Goal: Check status

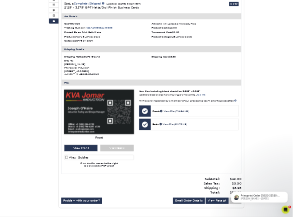
scroll to position [200, 0]
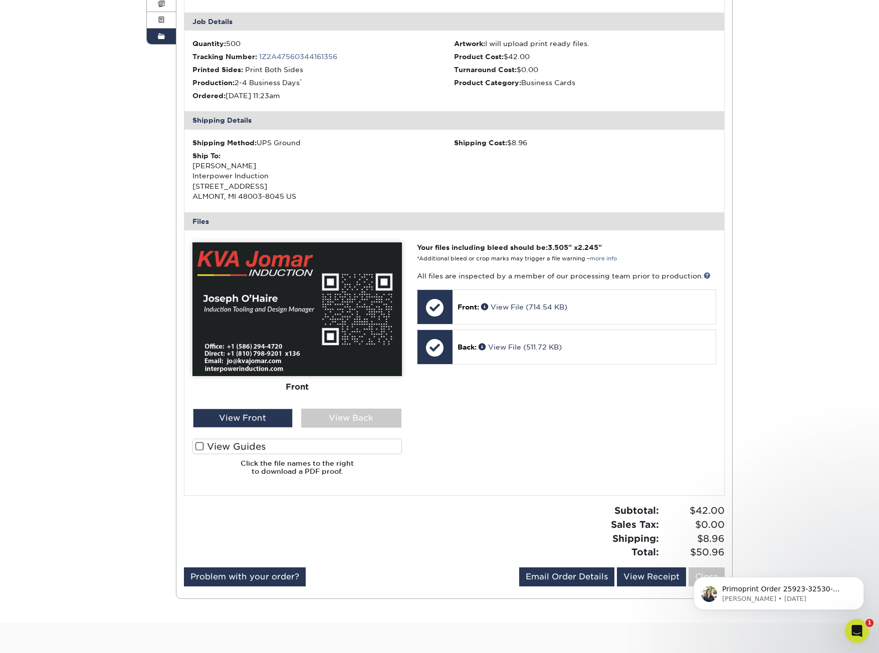
drag, startPoint x: 213, startPoint y: 444, endPoint x: 202, endPoint y: 446, distance: 11.2
click at [202, 446] on span at bounding box center [199, 447] width 9 height 10
click at [0, 0] on input "View Guides" at bounding box center [0, 0] width 0 height 0
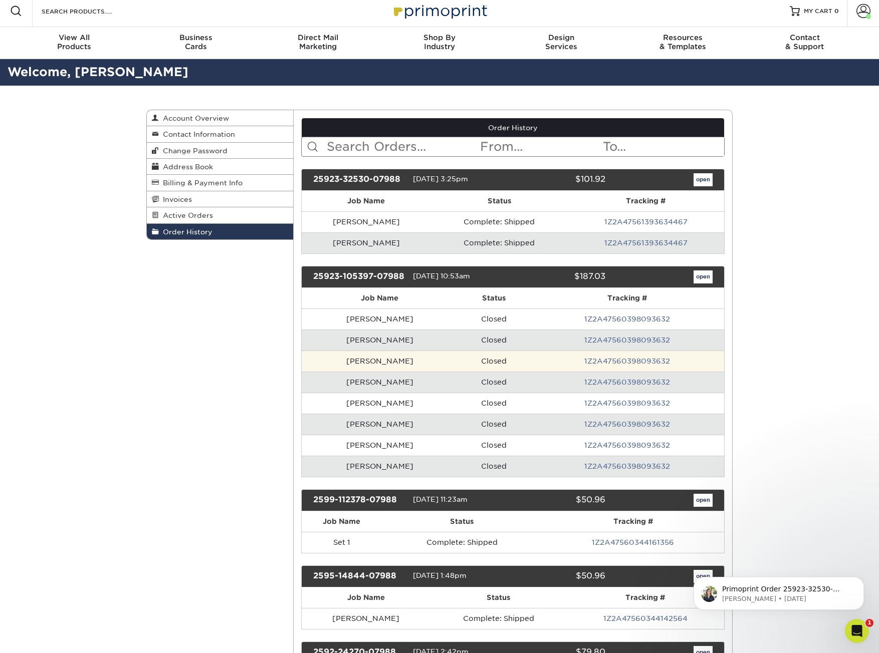
scroll to position [0, 0]
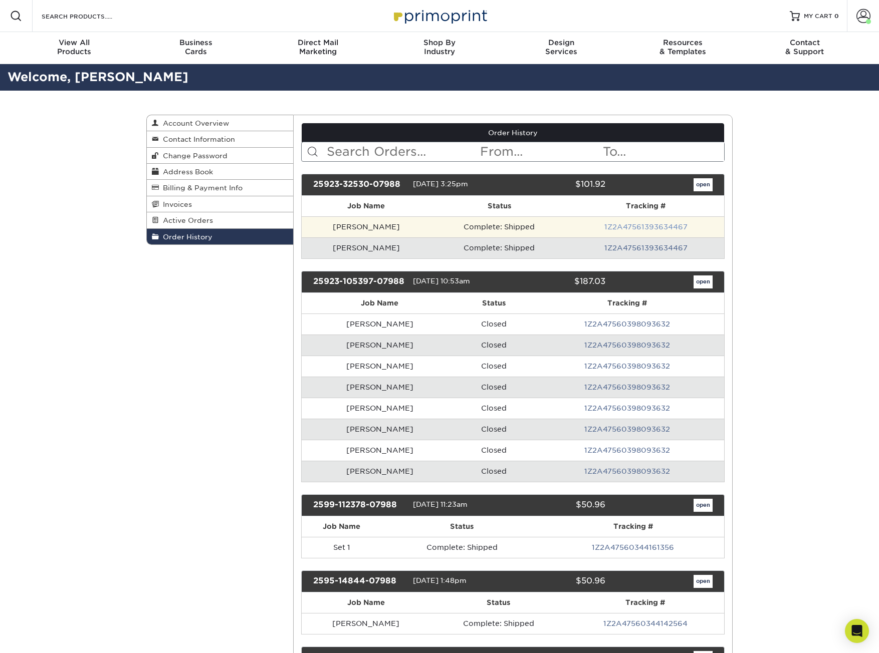
click at [617, 229] on link "1Z2A47561393634467" at bounding box center [645, 227] width 83 height 8
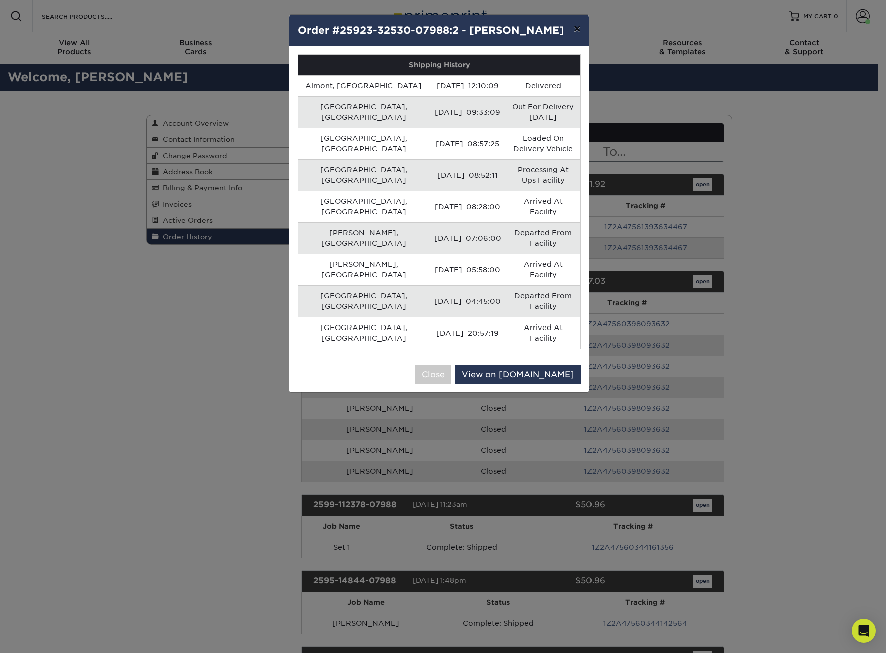
click at [578, 28] on button "×" at bounding box center [577, 29] width 23 height 28
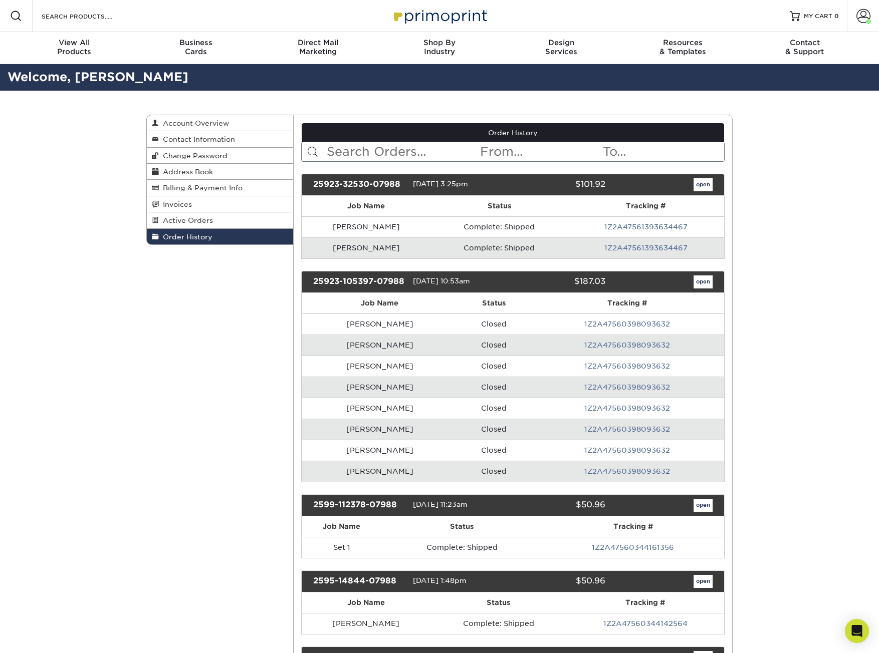
click at [694, 177] on div "25923-32530-07988 09/23/2025 3:25pm $101.92 open" at bounding box center [513, 185] width 424 height 22
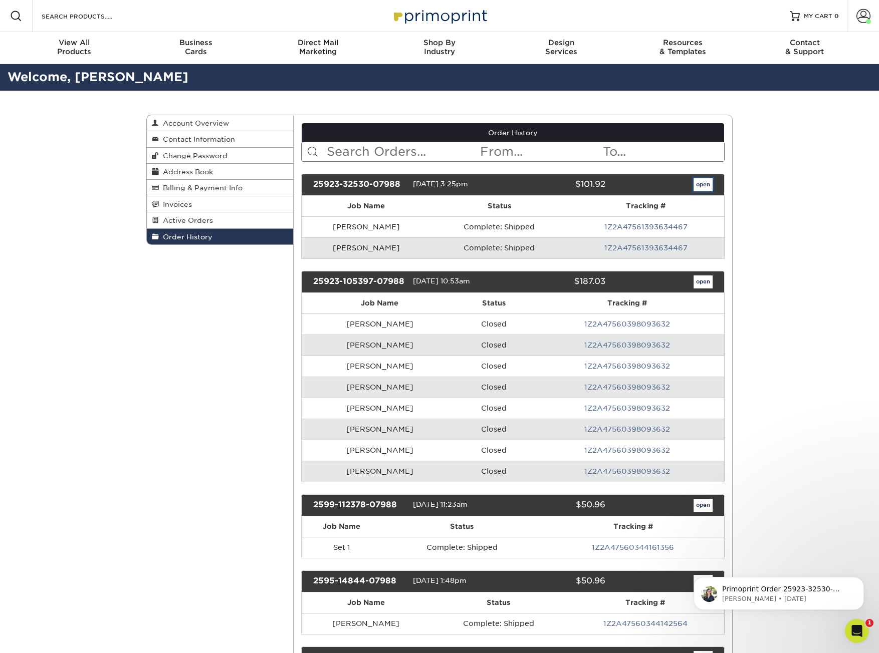
click at [701, 184] on link "open" at bounding box center [702, 184] width 19 height 13
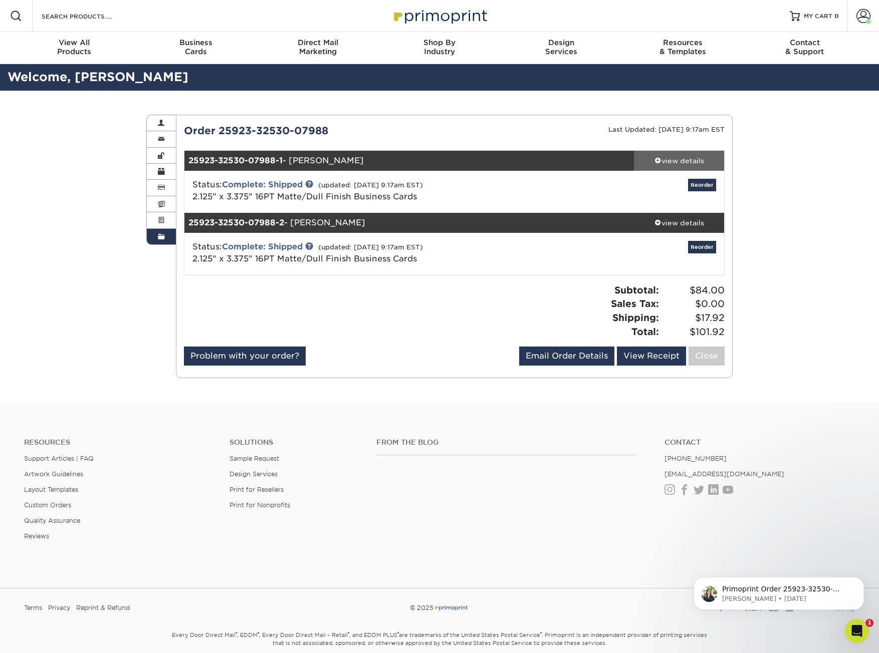
click at [685, 159] on div "view details" at bounding box center [679, 161] width 90 height 10
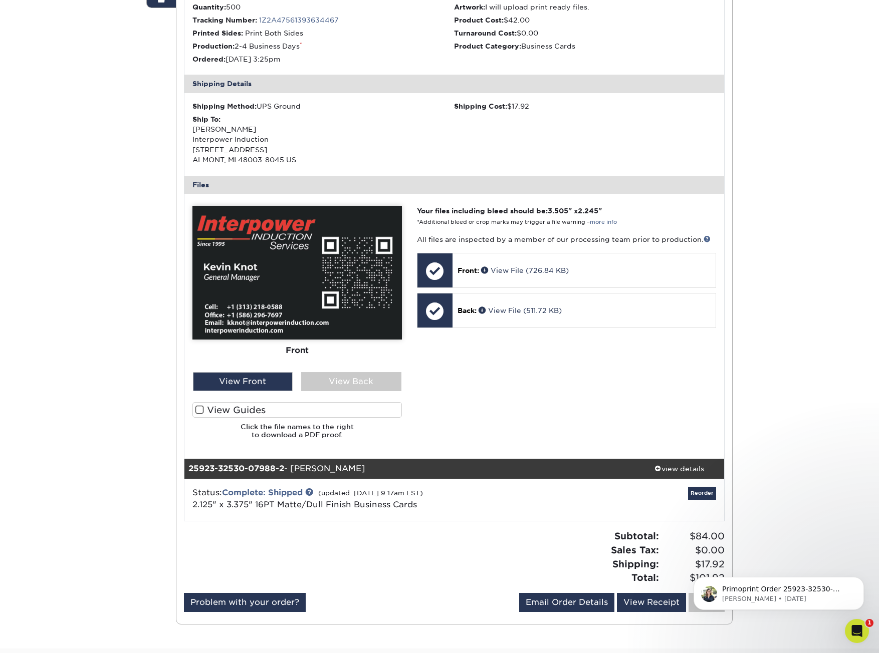
scroll to position [251, 0]
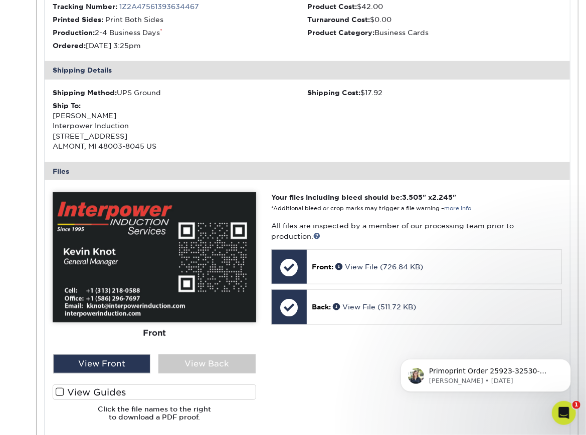
drag, startPoint x: 882, startPoint y: 0, endPoint x: 117, endPoint y: 391, distance: 859.2
click at [117, 391] on label "View Guides" at bounding box center [154, 393] width 203 height 16
click at [0, 0] on input "View Guides" at bounding box center [0, 0] width 0 height 0
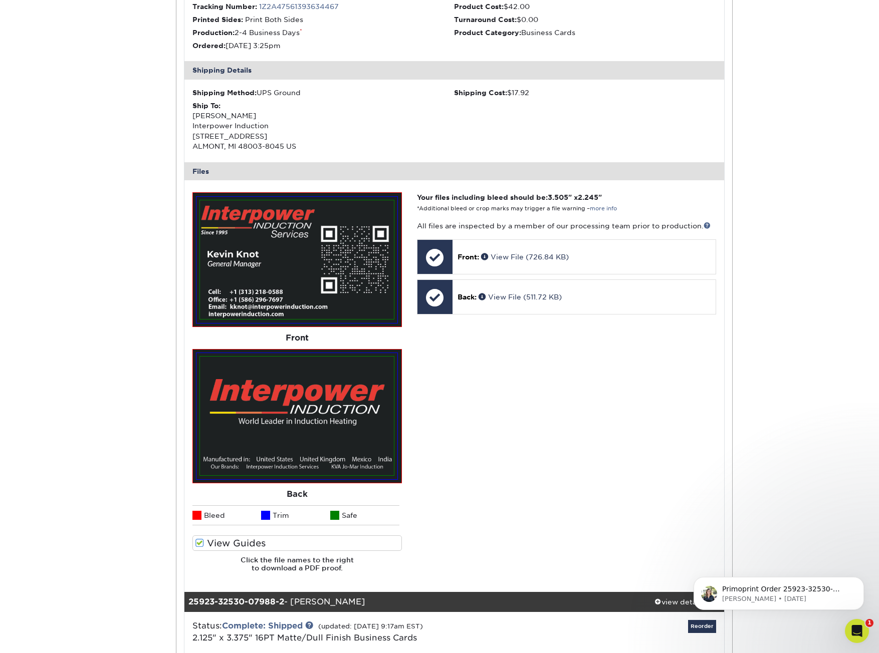
drag, startPoint x: 565, startPoint y: 0, endPoint x: 810, endPoint y: 452, distance: 514.3
click at [810, 452] on div "Order History Account Overview Contact Information Change Password Address Book…" at bounding box center [439, 311] width 879 height 942
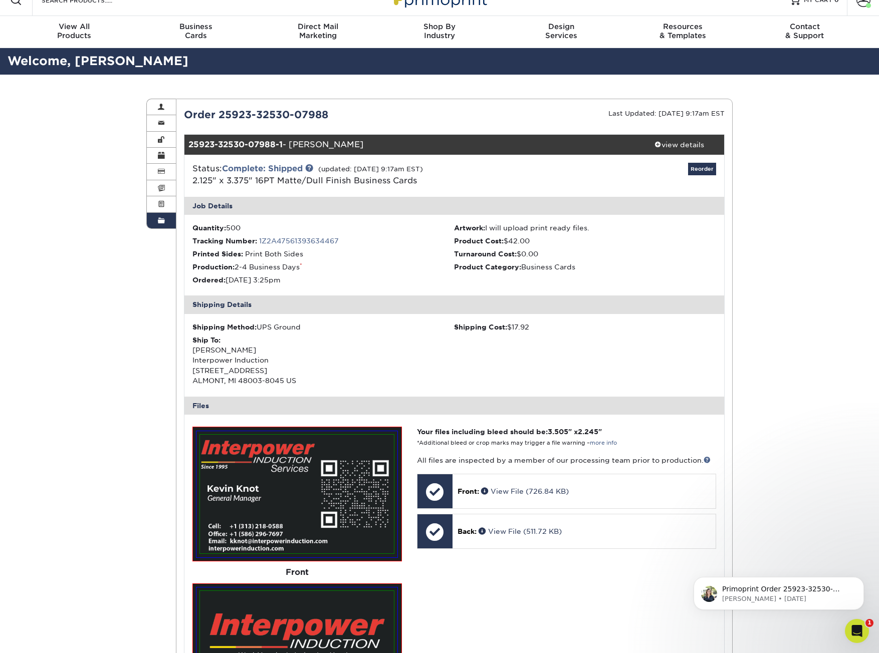
scroll to position [0, 0]
